Goal: Navigation & Orientation: Find specific page/section

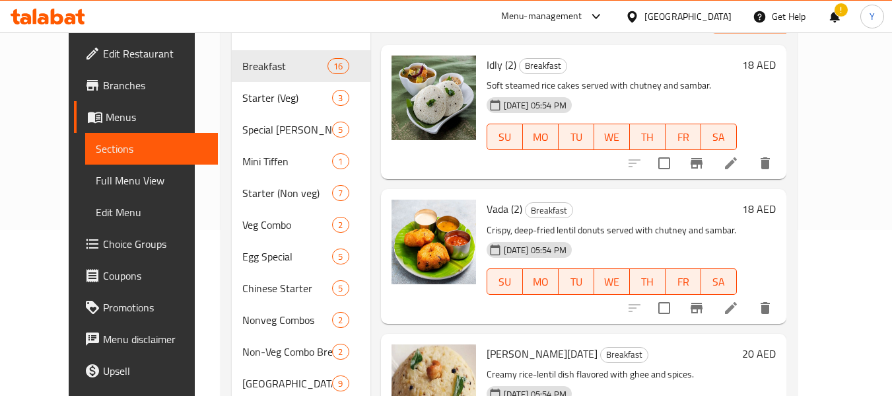
scroll to position [166, 0]
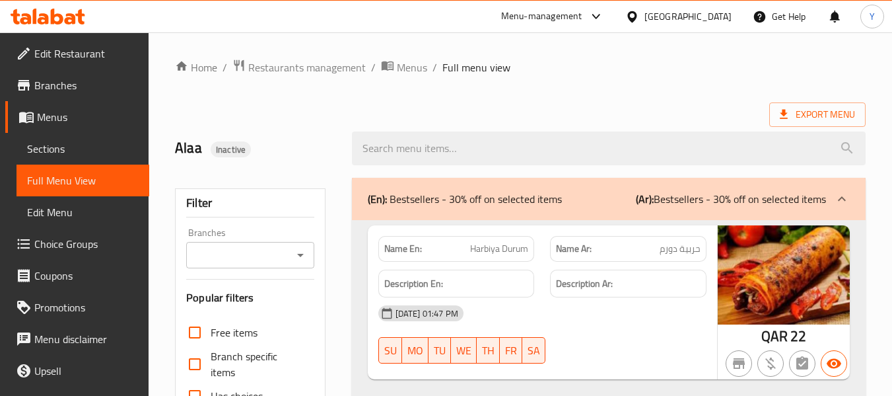
click at [645, 24] on div at bounding box center [635, 16] width 19 height 15
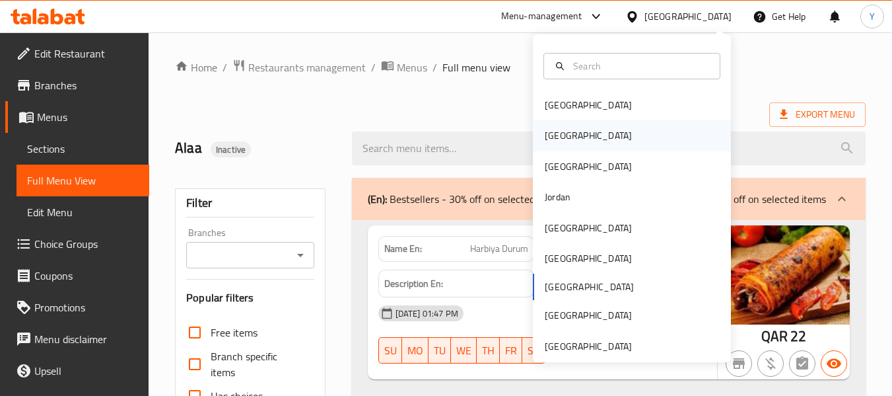
click at [594, 128] on div "[GEOGRAPHIC_DATA]" at bounding box center [632, 135] width 198 height 30
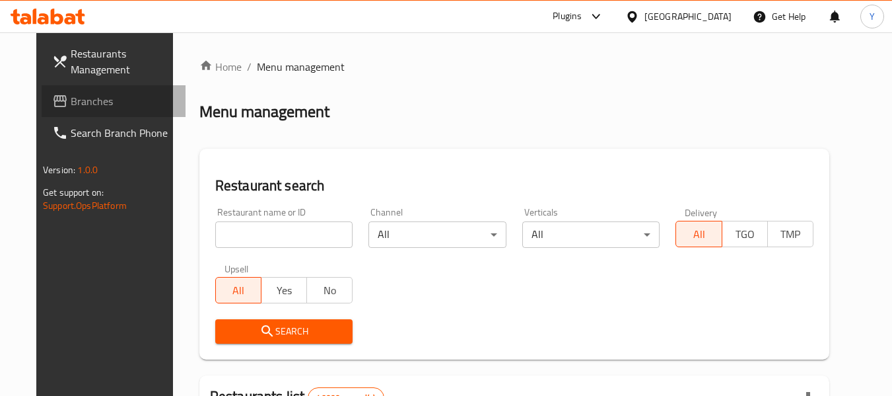
click at [96, 106] on span "Branches" at bounding box center [123, 101] width 104 height 16
